Goal: Task Accomplishment & Management: Complete application form

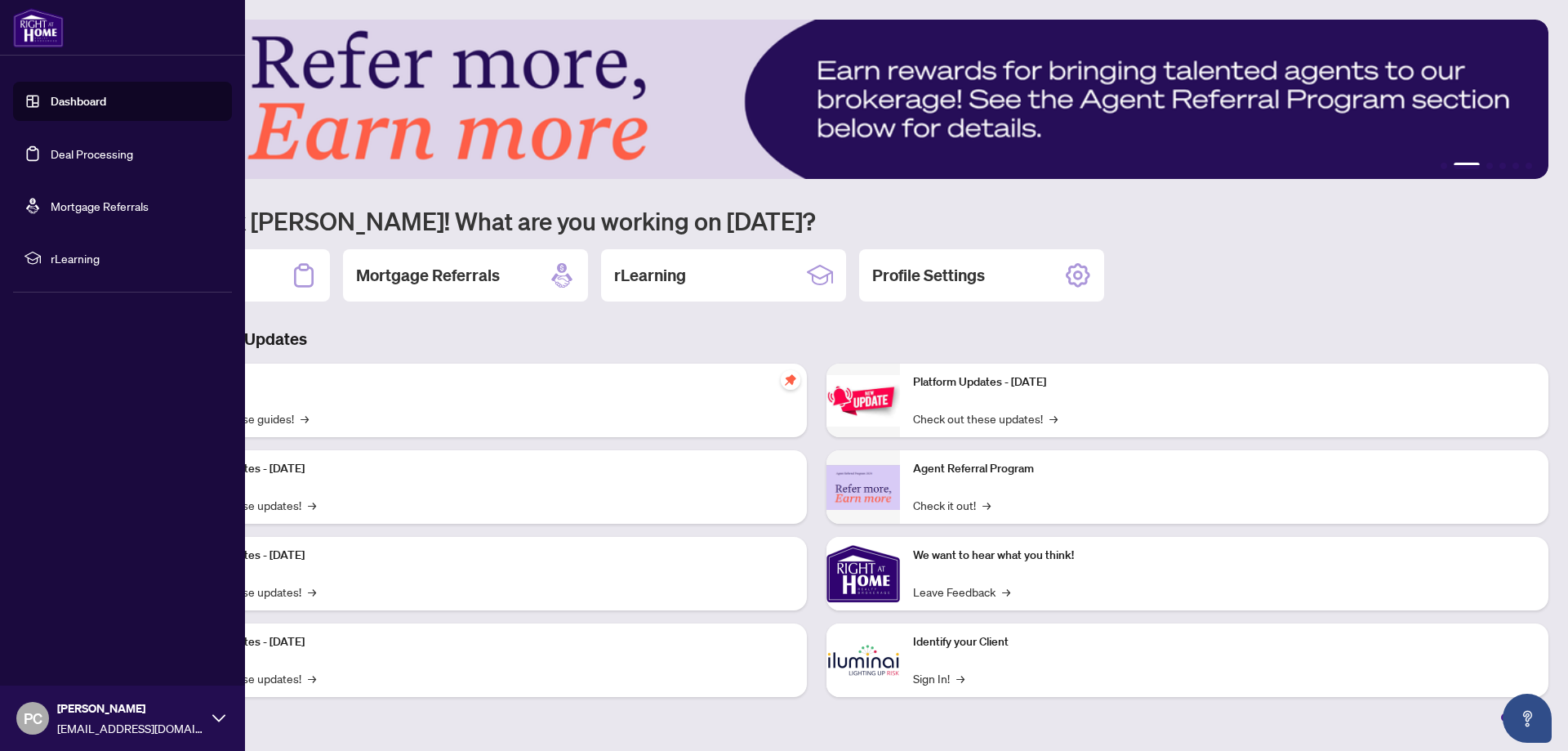
click at [59, 149] on link "Deal Processing" at bounding box center [92, 154] width 82 height 15
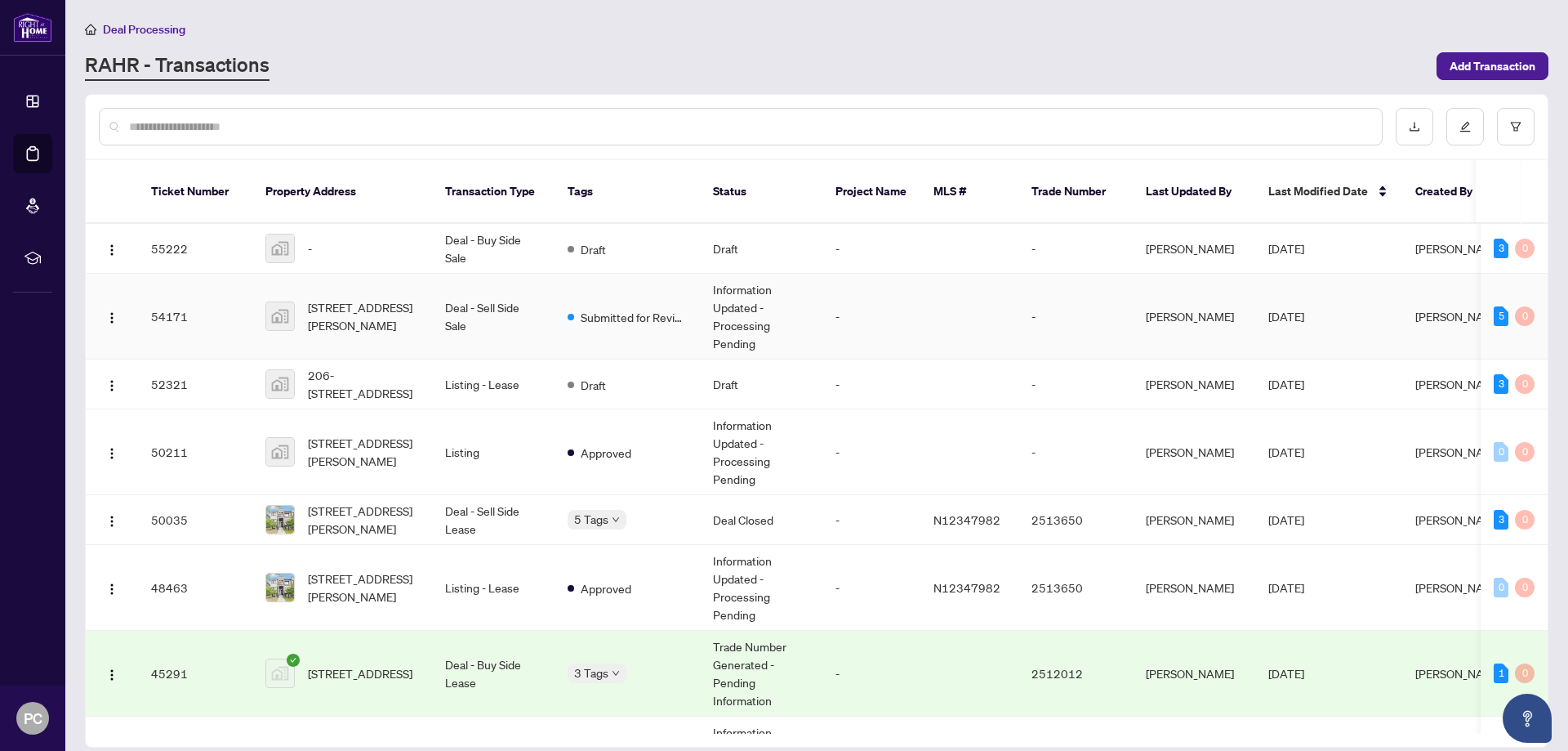
click at [447, 300] on td "Deal - Sell Side Sale" at bounding box center [494, 317] width 123 height 86
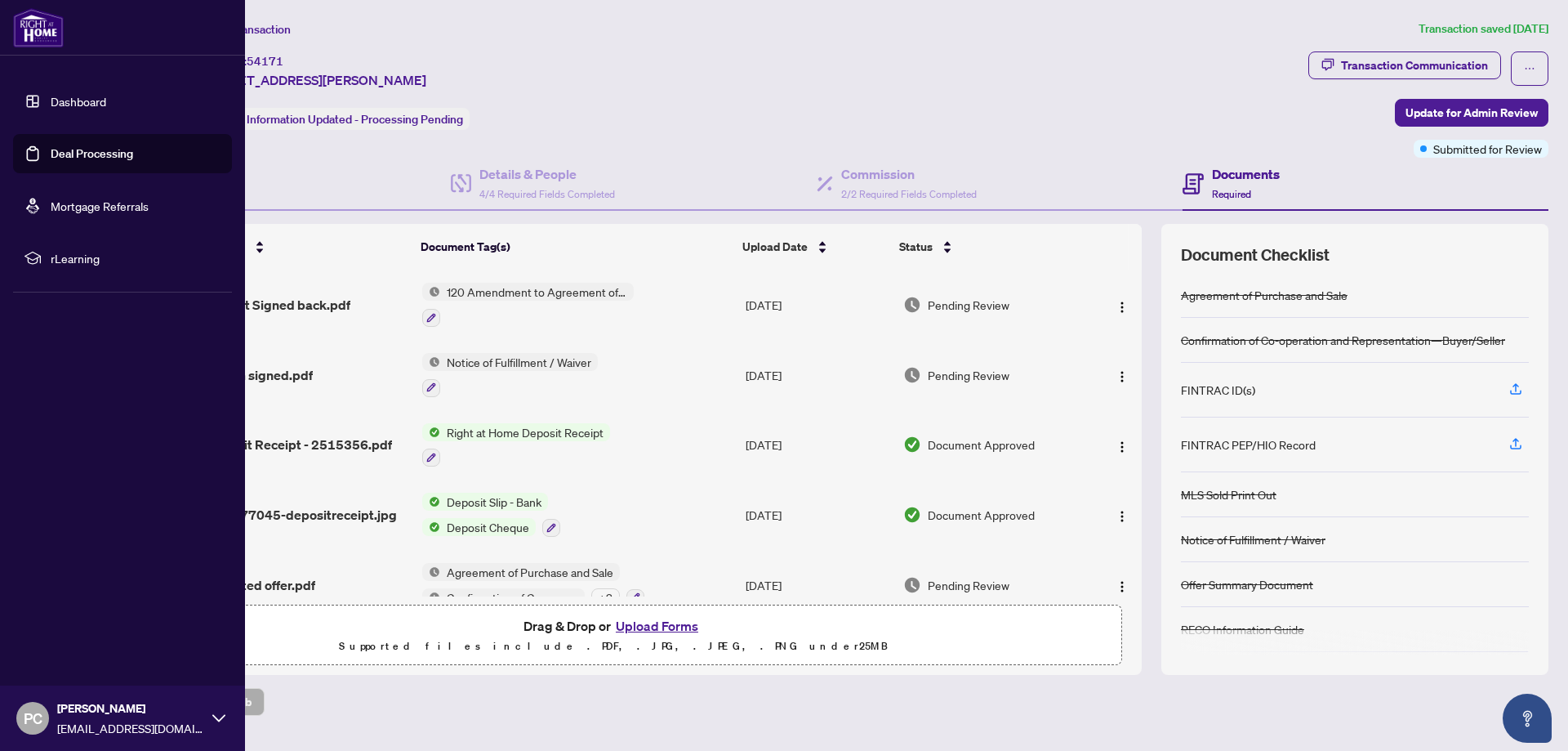
click at [68, 98] on link "Dashboard" at bounding box center [78, 101] width 55 height 15
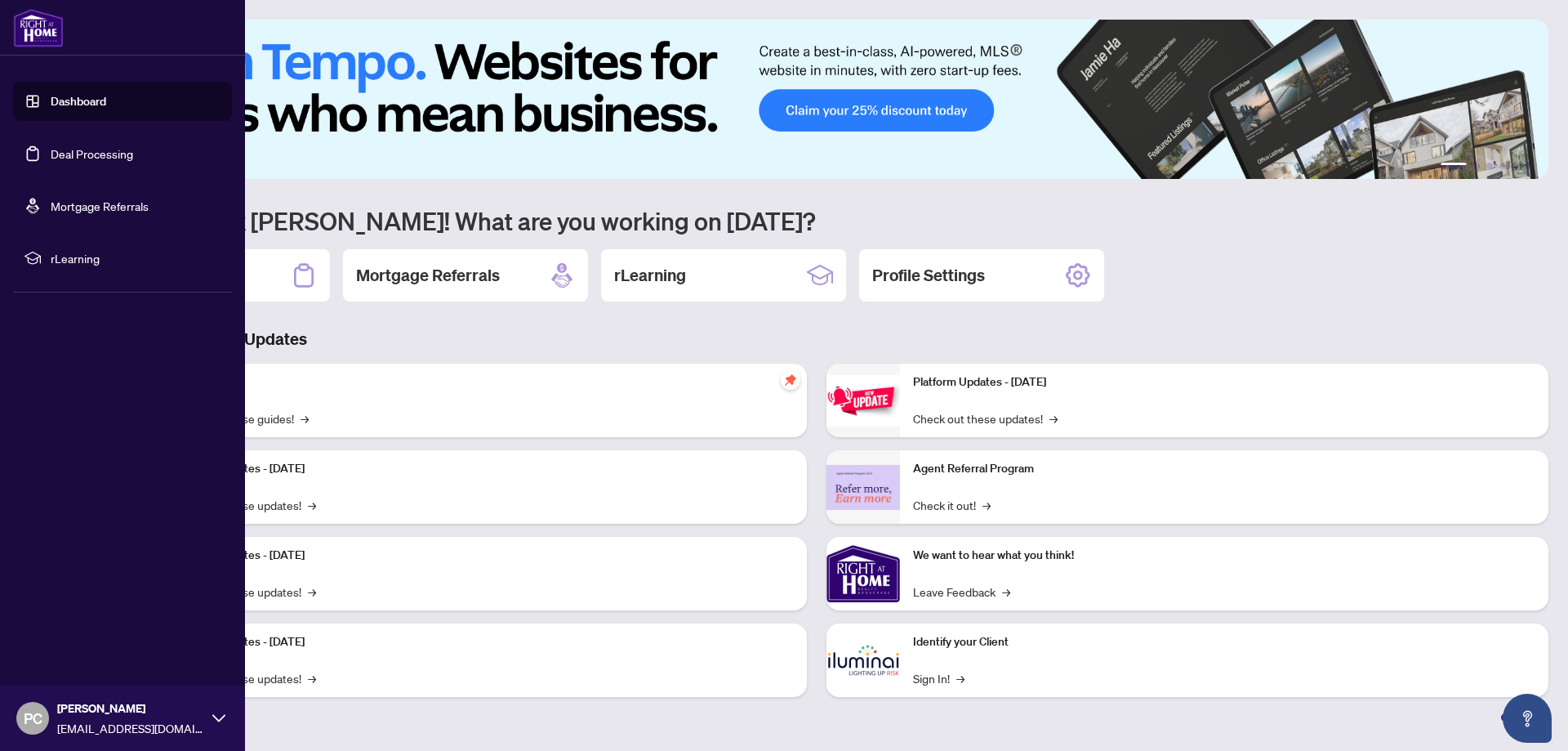
click at [90, 156] on link "Deal Processing" at bounding box center [92, 154] width 82 height 15
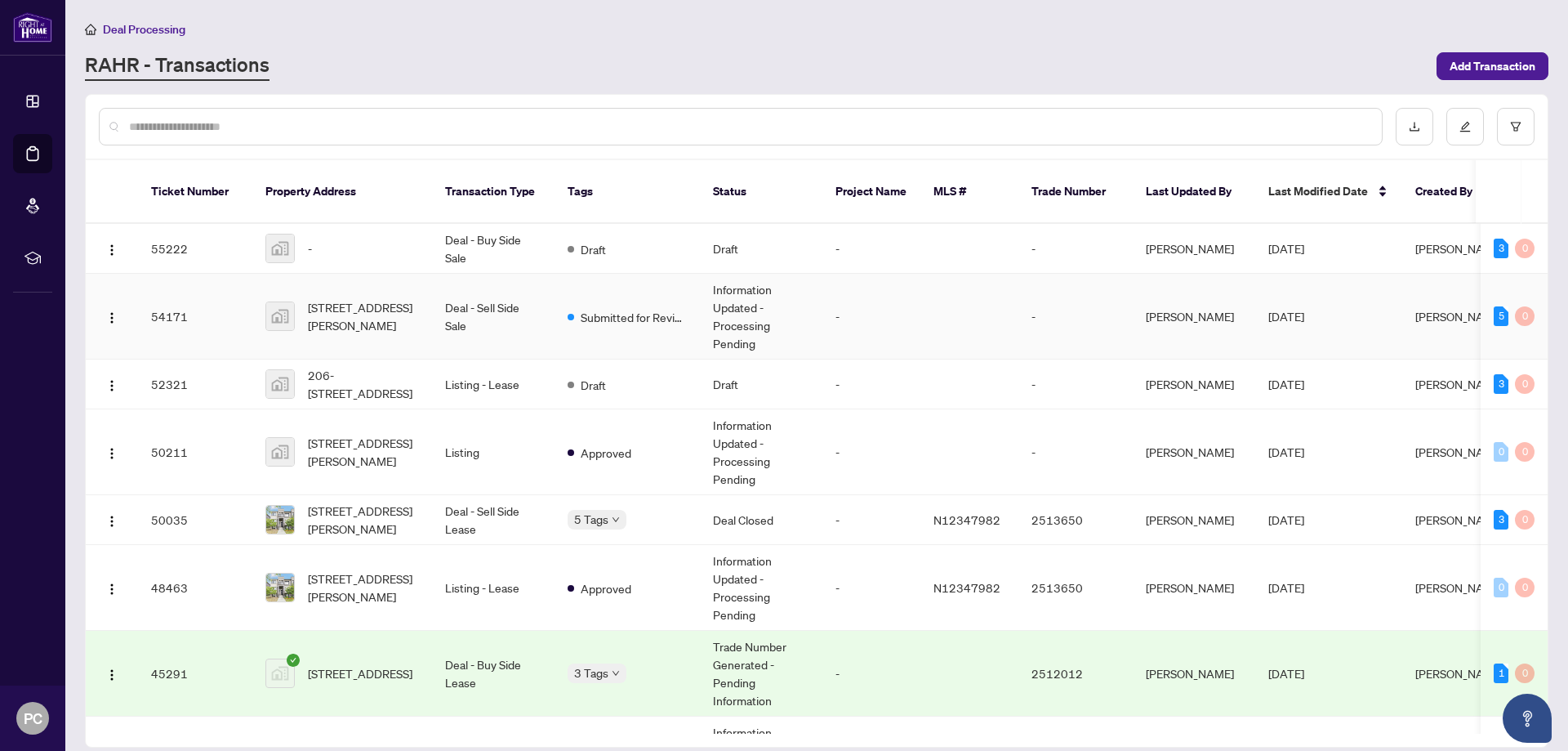
click at [516, 298] on td "Deal - Sell Side Sale" at bounding box center [494, 317] width 123 height 86
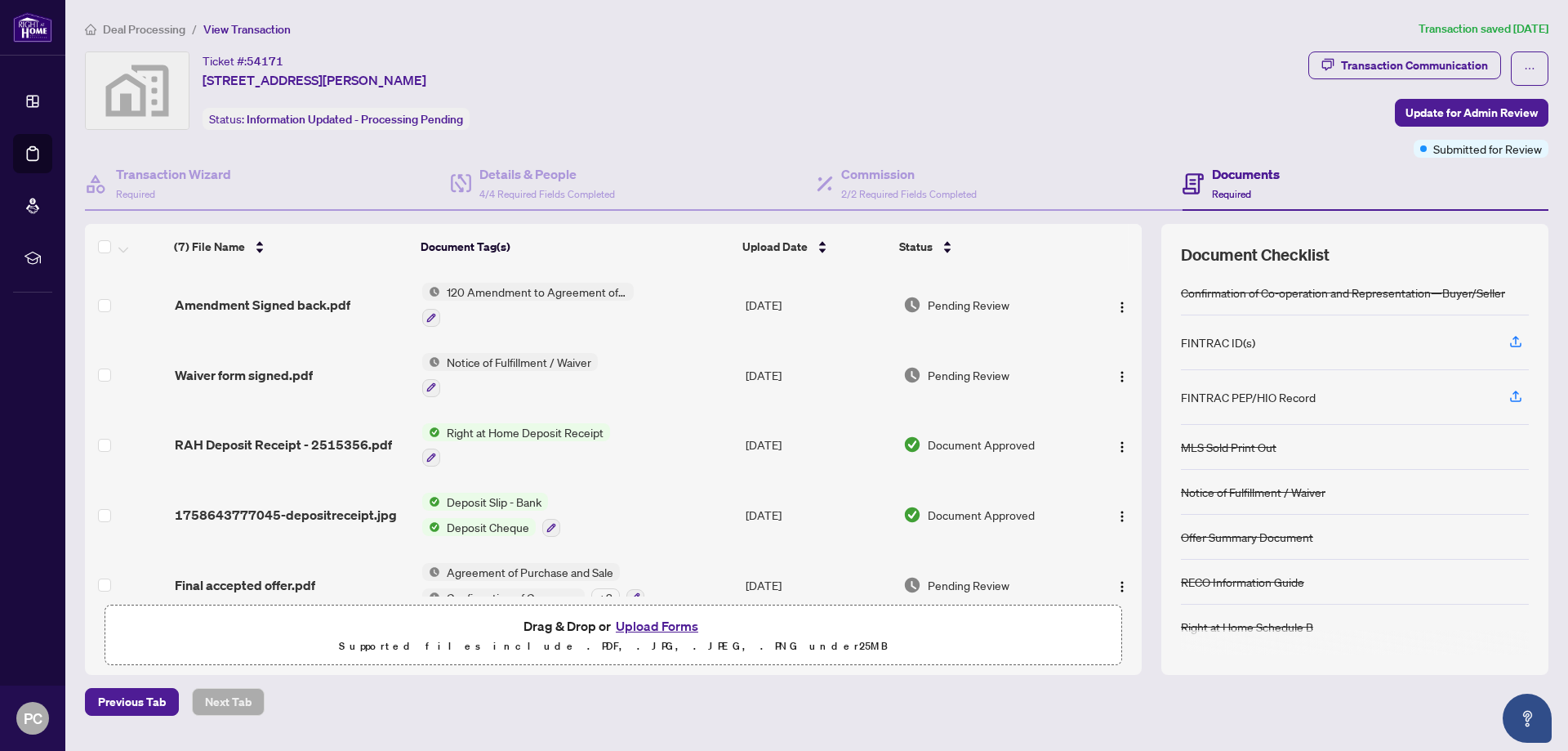
scroll to position [48, 0]
click at [657, 620] on button "Upload Forms" at bounding box center [656, 626] width 92 height 21
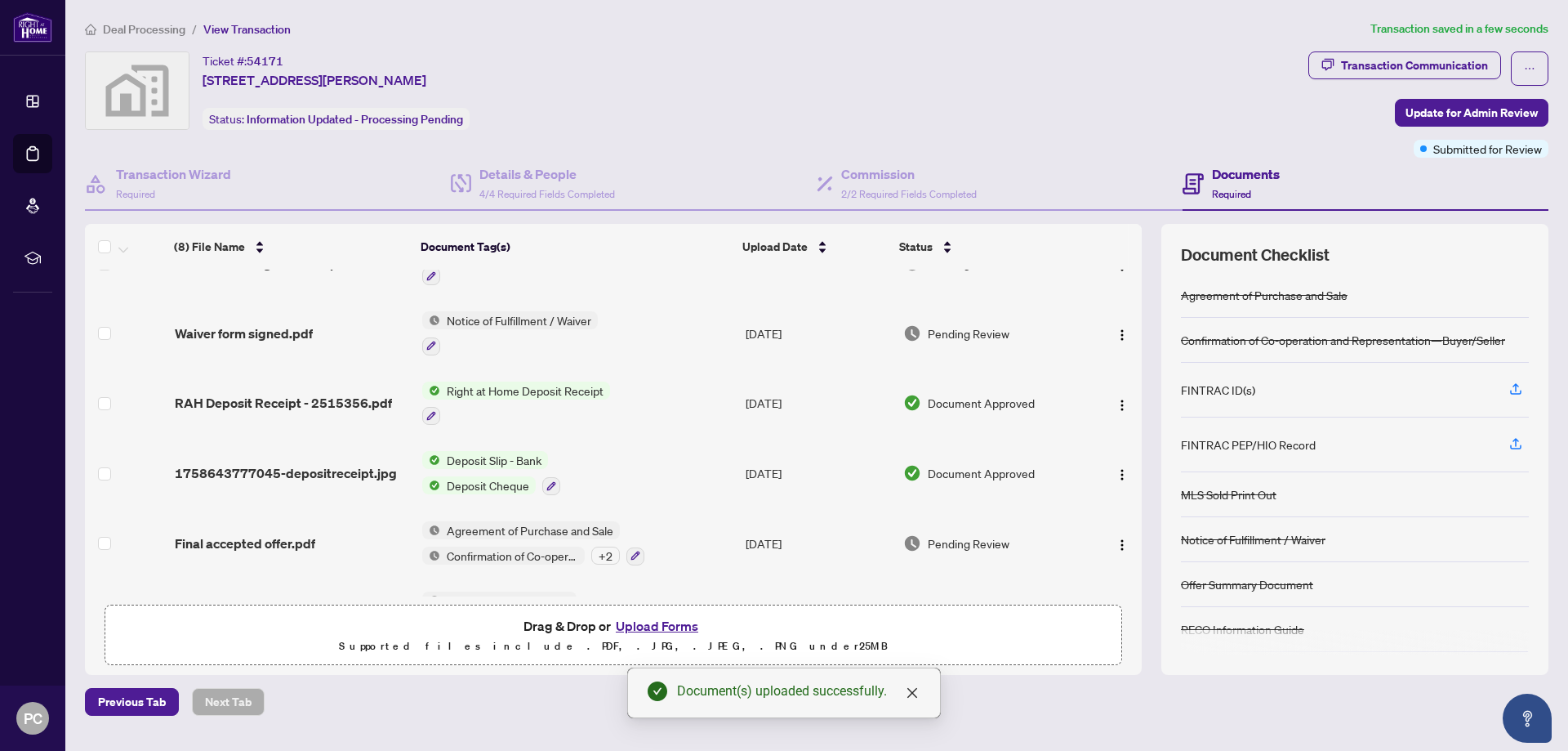
scroll to position [0, 0]
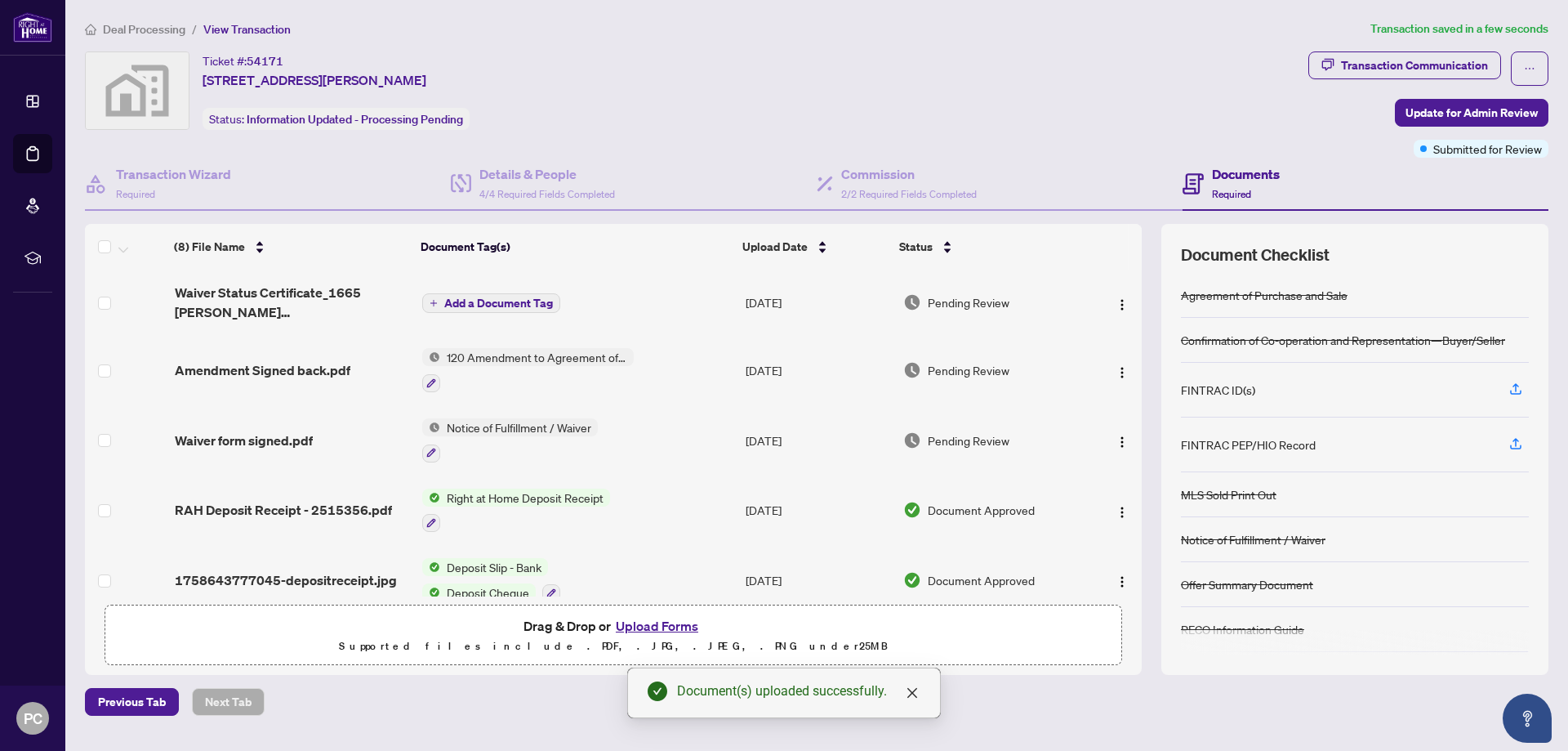
click at [503, 304] on span "Add a Document Tag" at bounding box center [499, 303] width 109 height 11
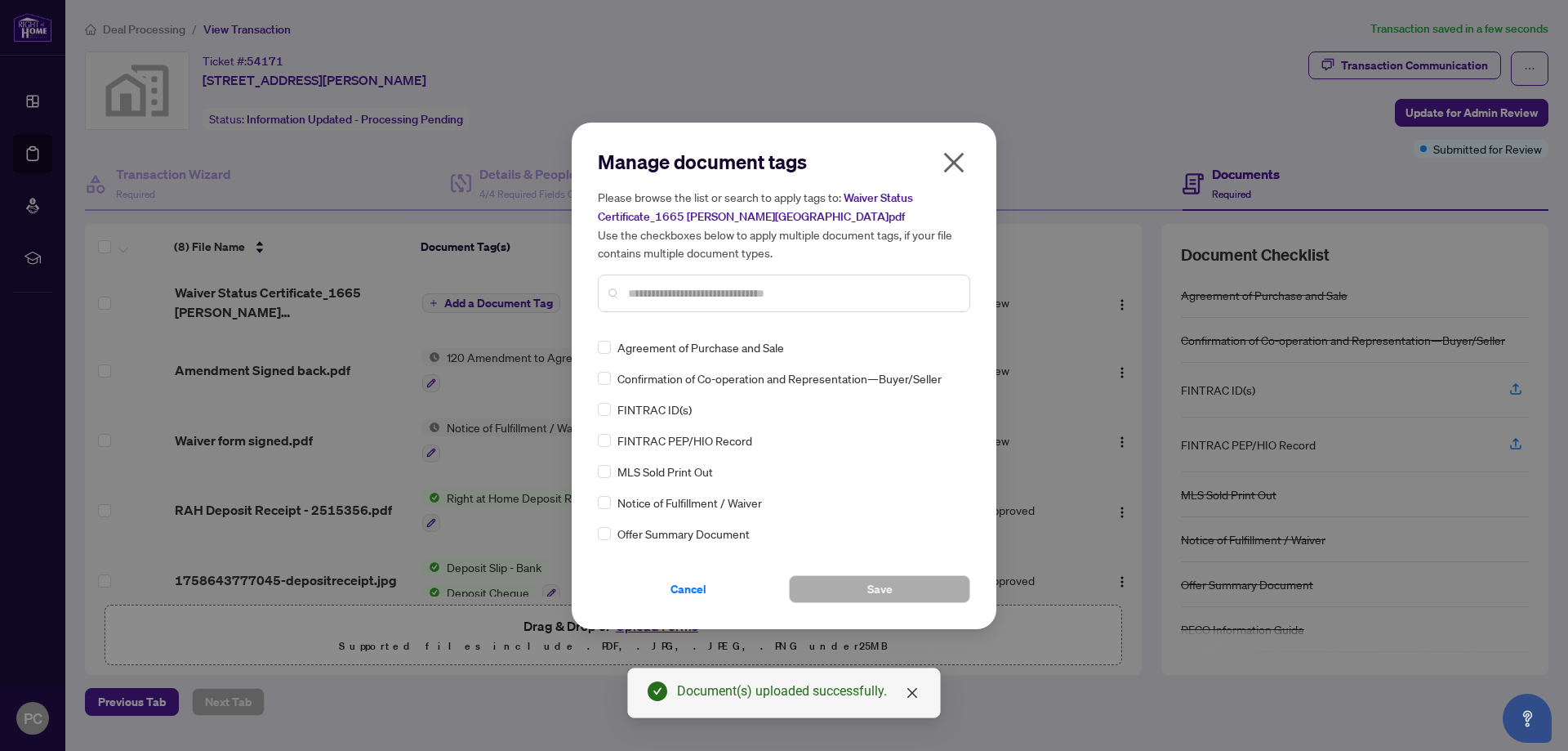
click at [703, 324] on div "Manage document tags Please browse the list or search to apply tags to: Waiver …" at bounding box center [784, 236] width 373 height 176
click at [661, 291] on input "text" at bounding box center [792, 293] width 328 height 18
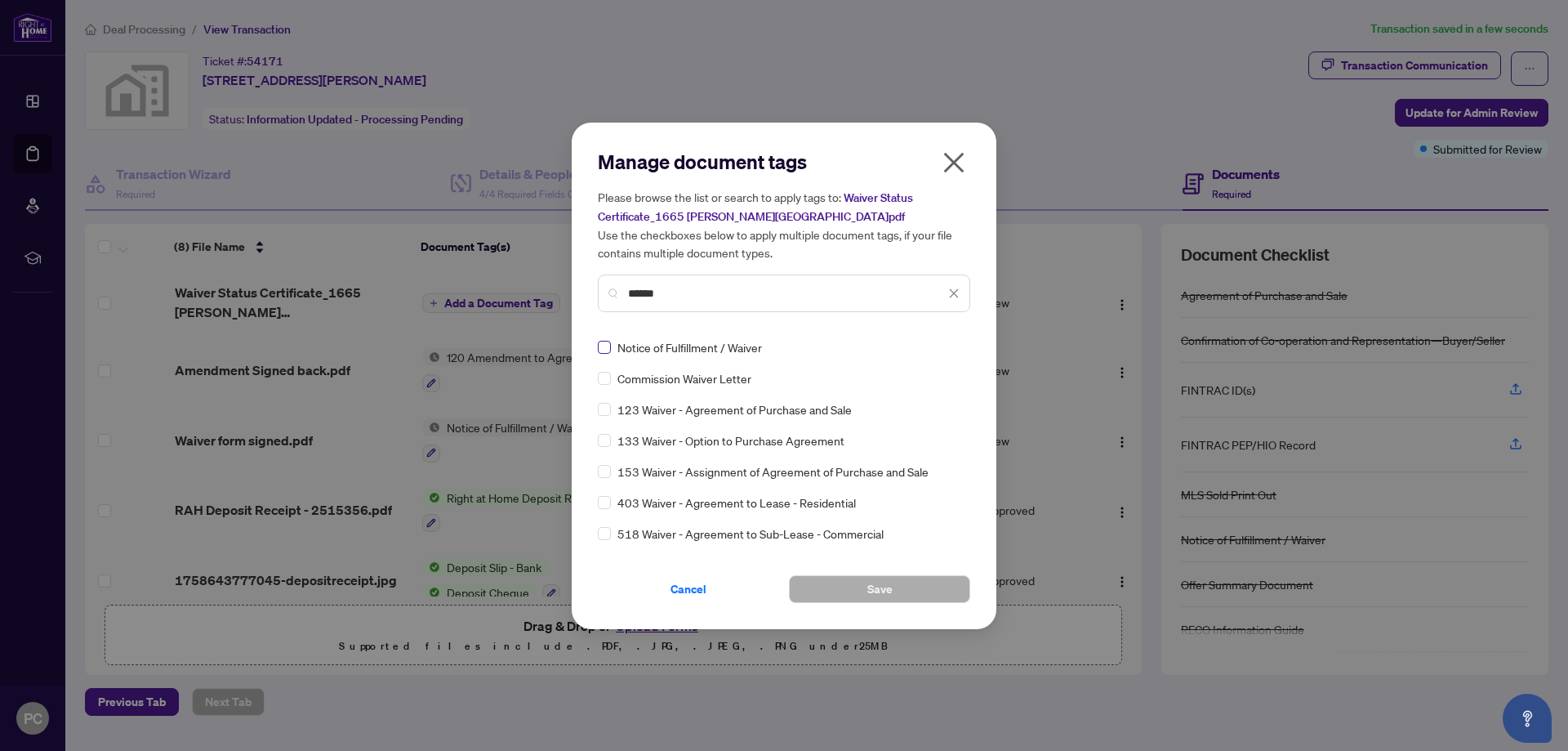
type input "******"
click at [915, 585] on button "Save" at bounding box center [879, 589] width 182 height 28
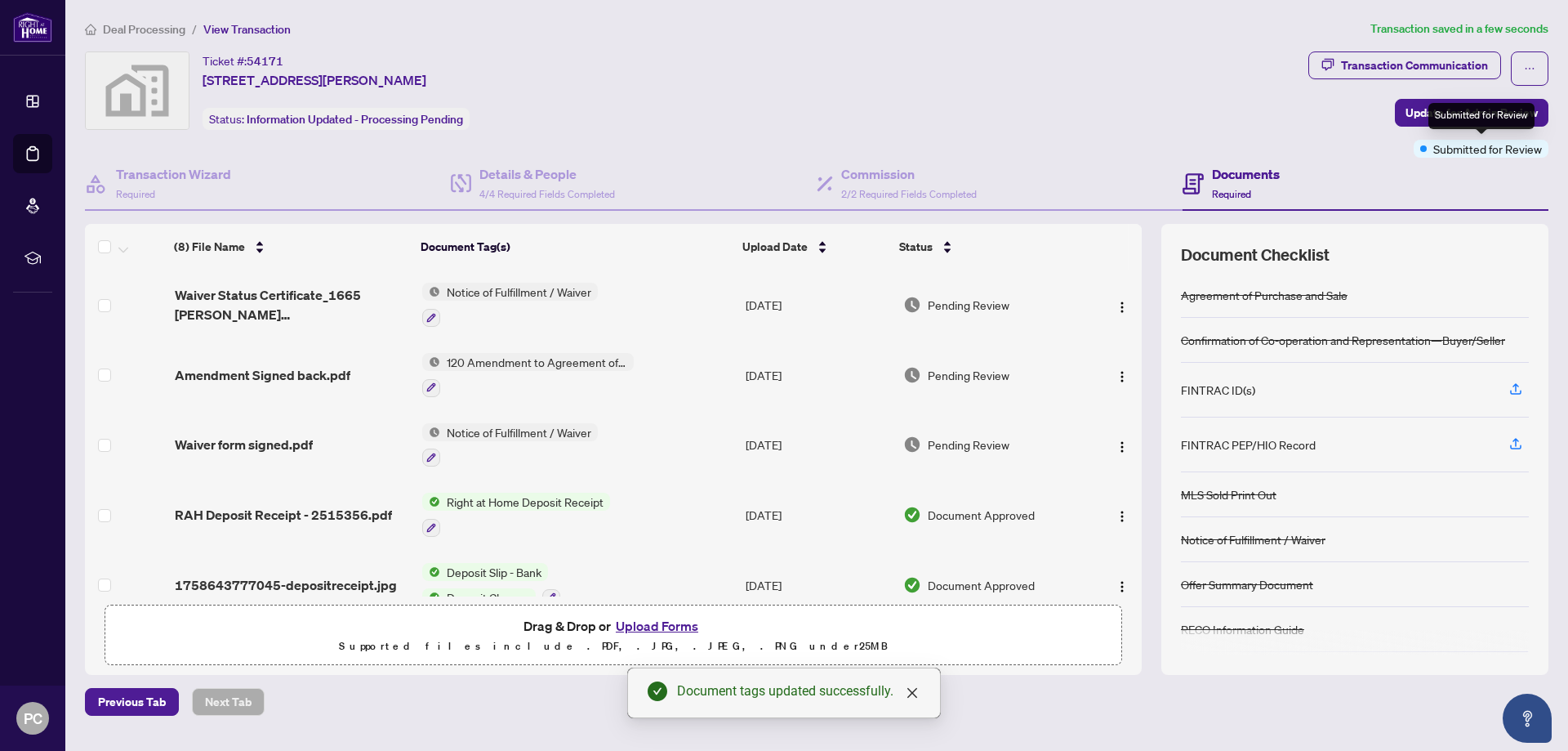
click at [1439, 104] on div "Submitted for Review" at bounding box center [1480, 116] width 106 height 26
click at [1445, 106] on span "Update for Admin Review" at bounding box center [1471, 113] width 132 height 26
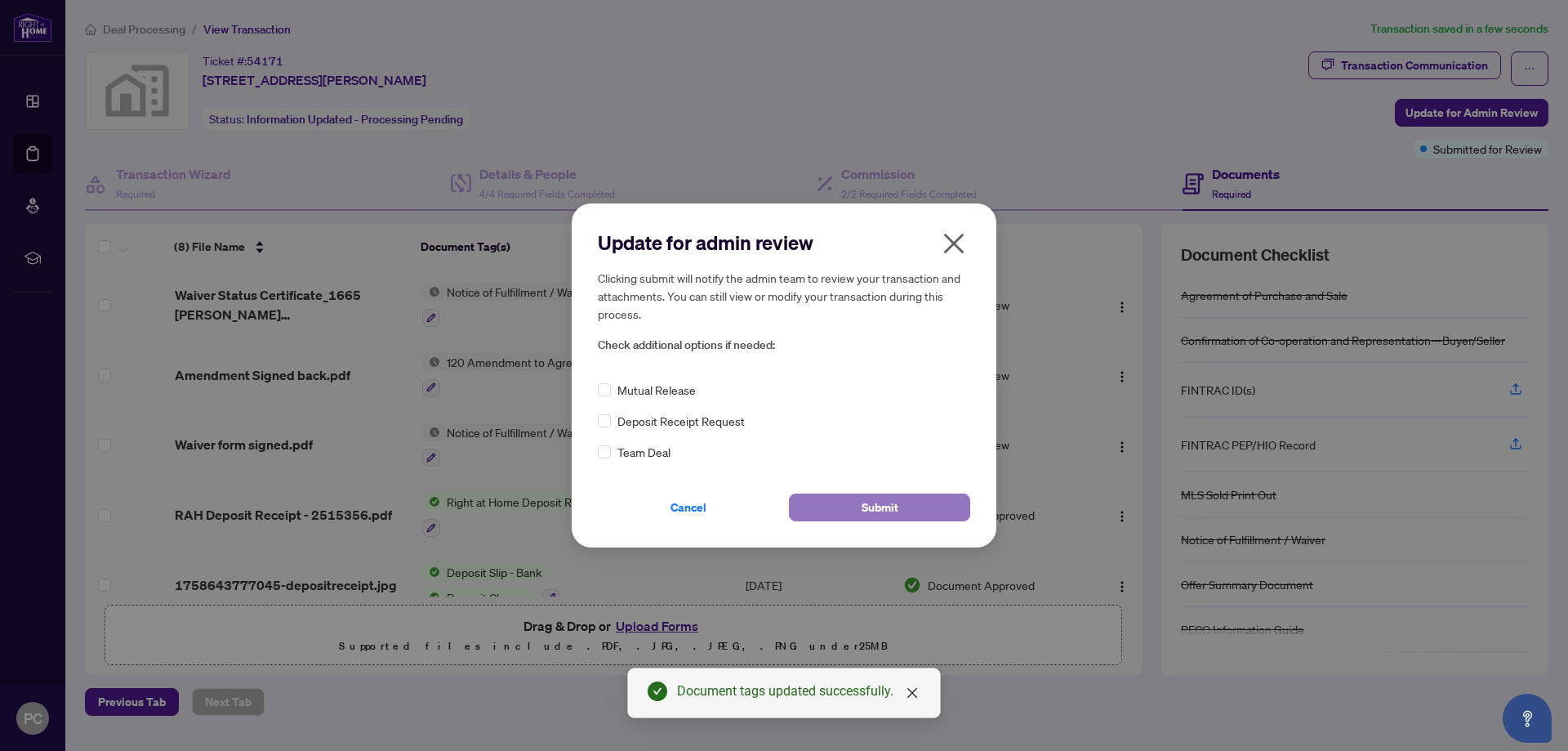
click at [879, 502] on span "Submit" at bounding box center [880, 507] width 37 height 26
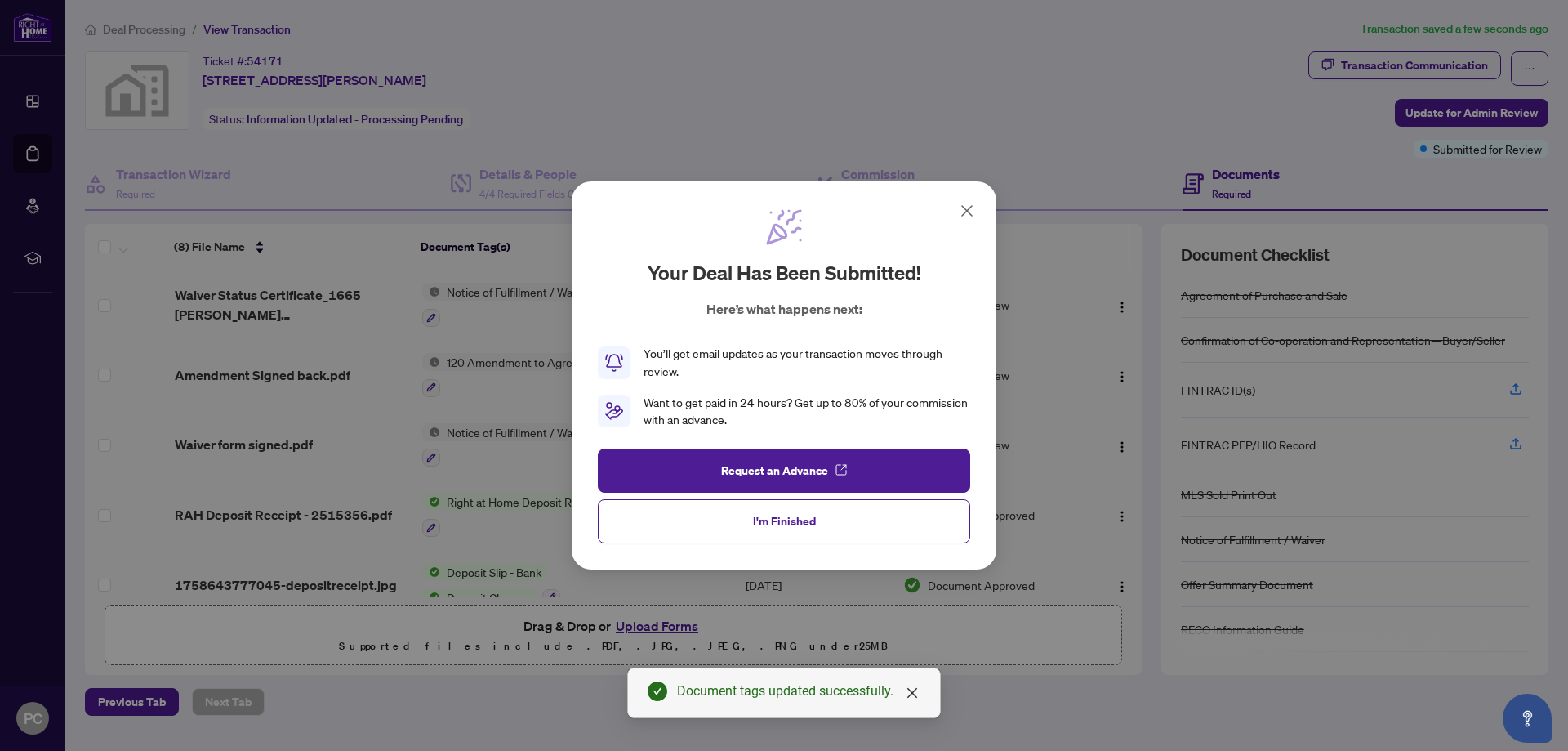
click at [966, 202] on icon at bounding box center [966, 211] width 19 height 19
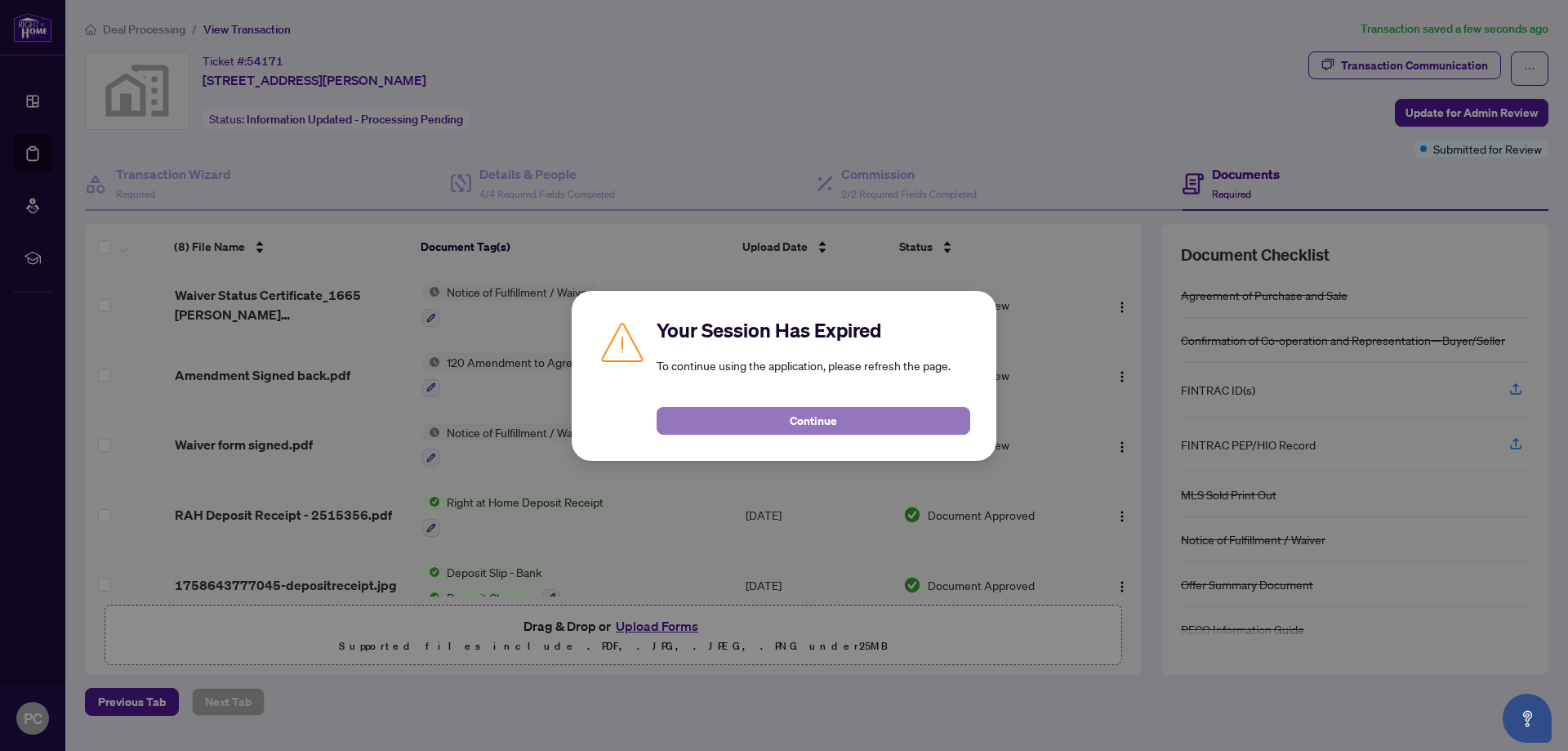
click at [801, 417] on span "Continue" at bounding box center [813, 421] width 47 height 26
